Goal: Find contact information: Find contact information

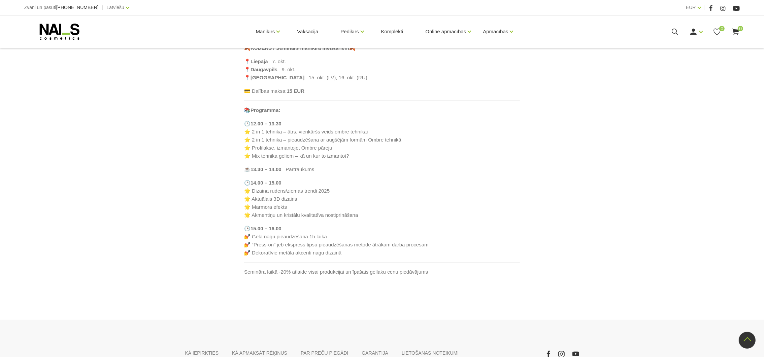
scroll to position [354, 0]
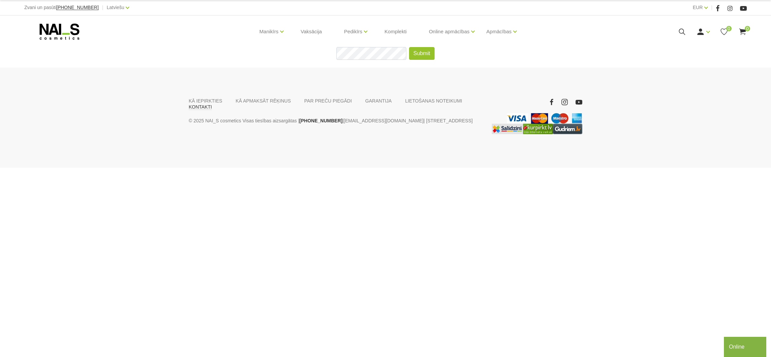
click at [212, 104] on link "KONTAKTI" at bounding box center [200, 107] width 23 height 6
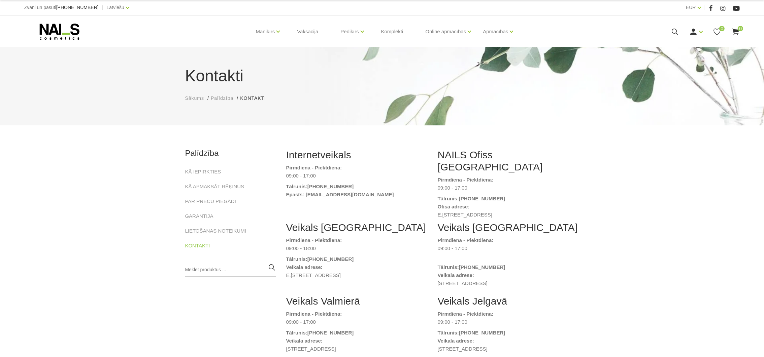
scroll to position [101, 0]
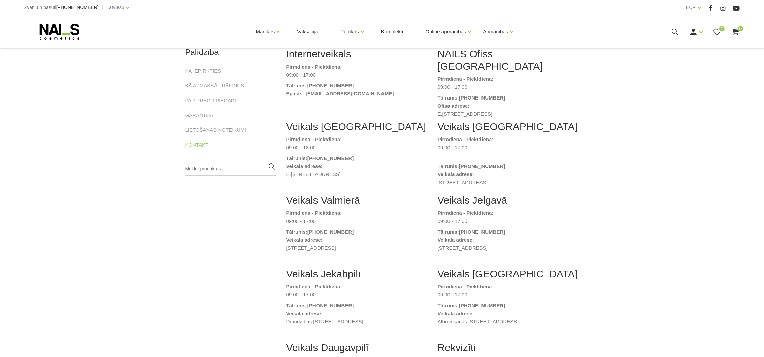
drag, startPoint x: 436, startPoint y: 174, endPoint x: 487, endPoint y: 175, distance: 51.2
click at [487, 175] on div "Veikals Liepājā Pirmdiena - Piektdiena: 09:00 - 17:00 Tālrunis: (+371) 24903777…" at bounding box center [507, 158] width 151 height 74
copy dd "Graudu iela 45, Liepāja"
